Goal: Task Accomplishment & Management: Manage account settings

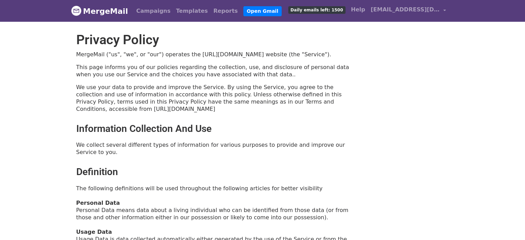
click at [113, 13] on link "MergeMail" at bounding box center [99, 11] width 57 height 14
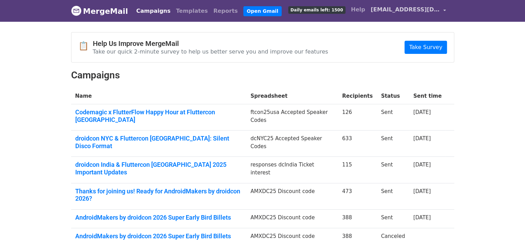
click at [420, 9] on span "[EMAIL_ADDRESS][DOMAIN_NAME]" at bounding box center [405, 10] width 69 height 8
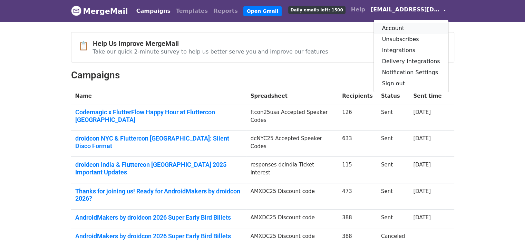
click at [404, 29] on link "Account" at bounding box center [411, 28] width 75 height 11
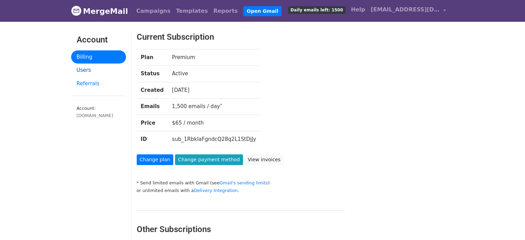
click at [88, 69] on link "Users" at bounding box center [98, 70] width 55 height 13
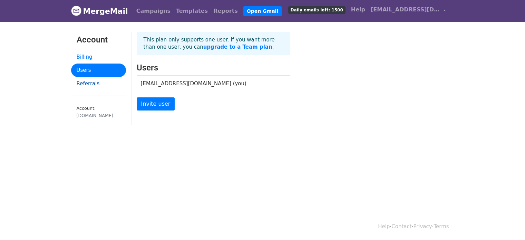
click at [91, 81] on link "Referrals" at bounding box center [98, 83] width 55 height 13
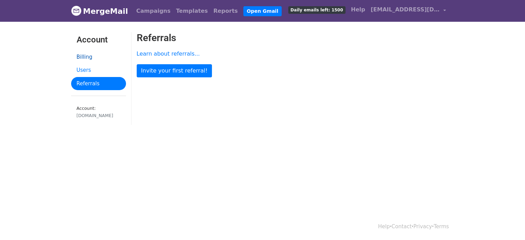
click at [83, 57] on link "Billing" at bounding box center [98, 56] width 55 height 13
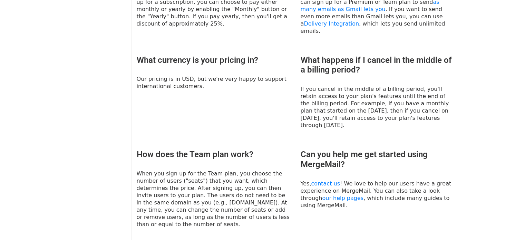
scroll to position [640, 0]
